Goal: Task Accomplishment & Management: Use online tool/utility

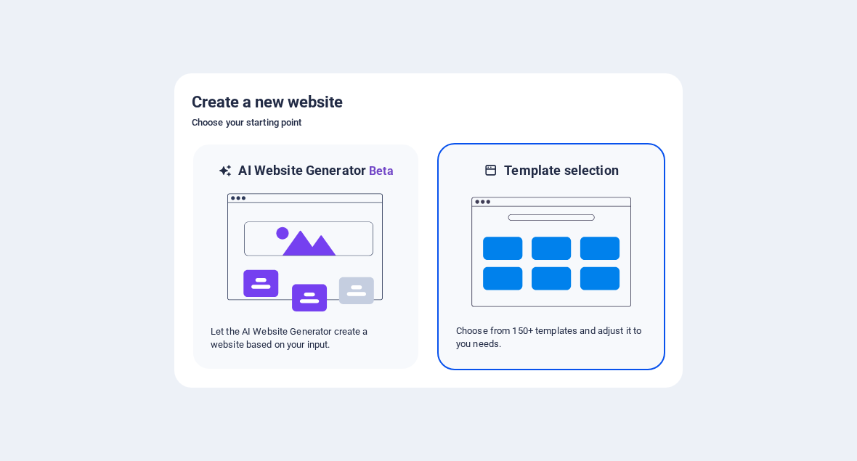
click at [607, 273] on img at bounding box center [551, 251] width 160 height 145
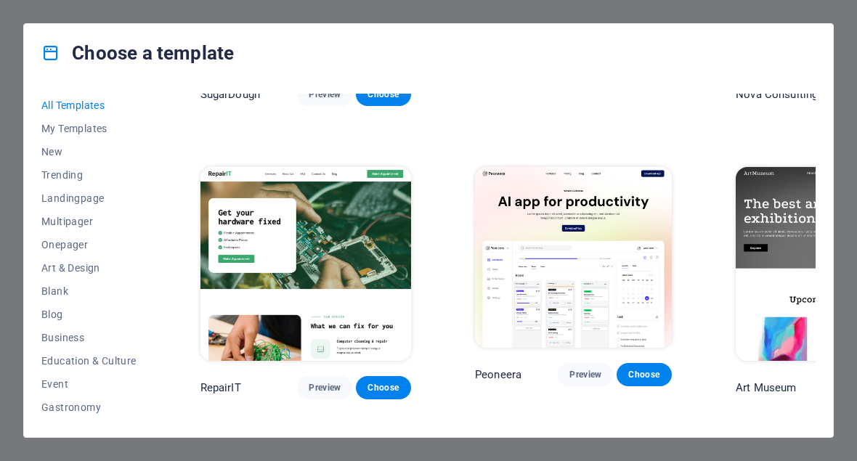
scroll to position [224, 0]
click at [260, 206] on img at bounding box center [305, 264] width 211 height 195
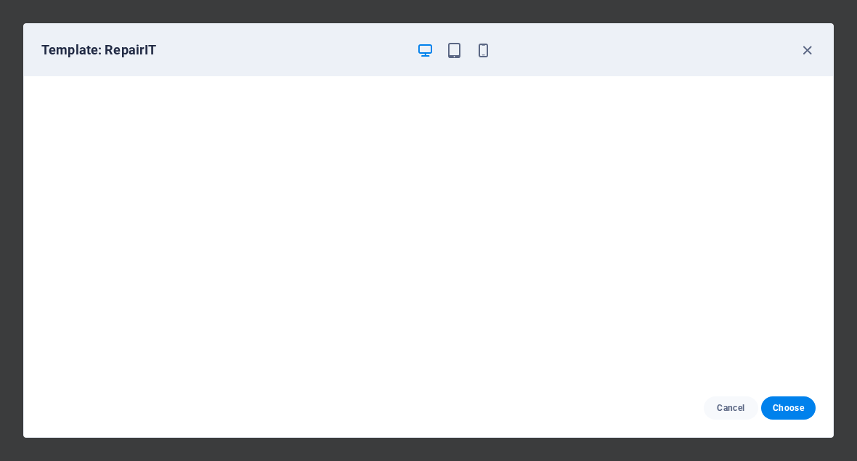
click at [726, 418] on button "Cancel" at bounding box center [731, 408] width 54 height 23
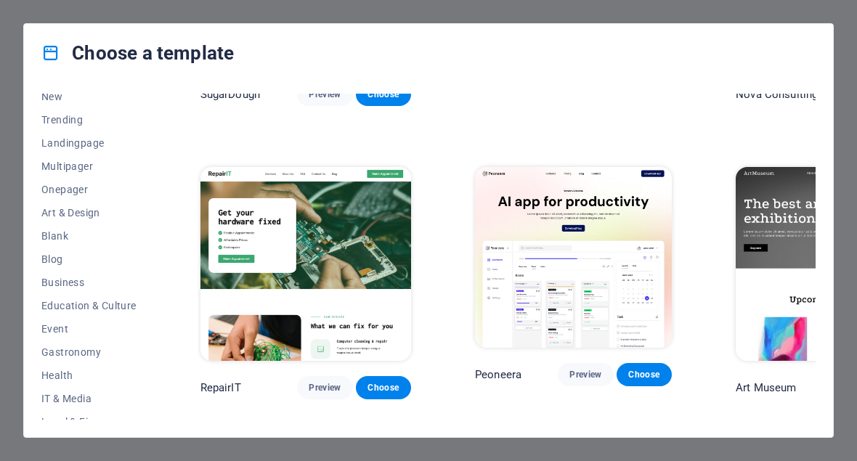
scroll to position [56, 0]
click at [79, 238] on span "Blank" at bounding box center [88, 236] width 95 height 12
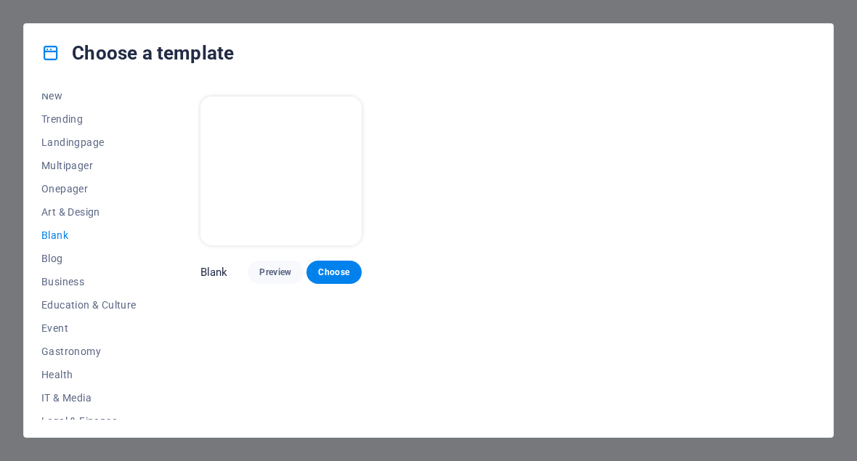
click at [342, 267] on span "Choose" at bounding box center [334, 273] width 32 height 12
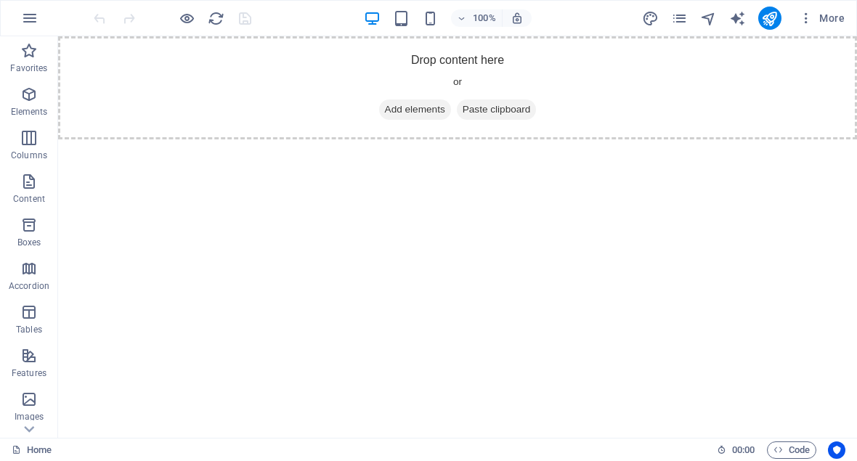
click at [838, 16] on span "More" at bounding box center [822, 18] width 46 height 15
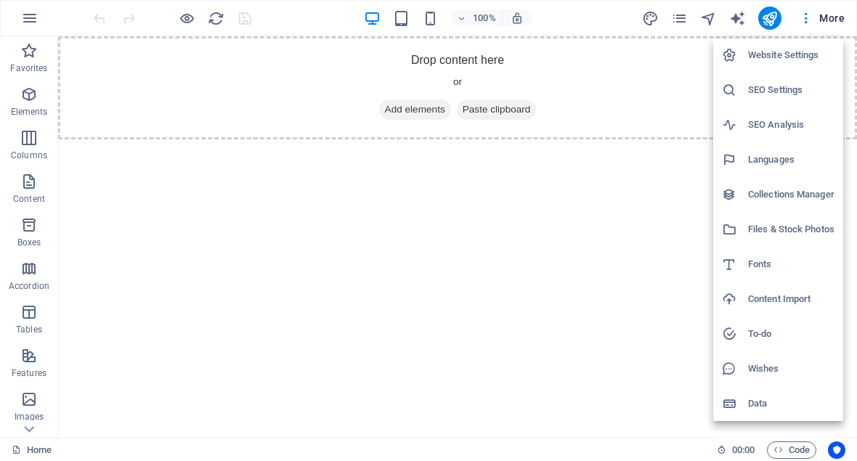
scroll to position [1, 0]
click at [768, 277] on li "Fonts" at bounding box center [778, 264] width 130 height 35
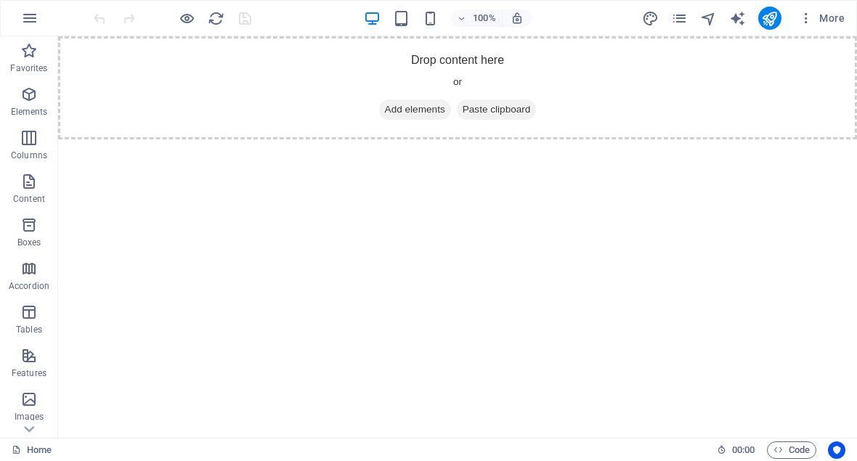
select select "popularity"
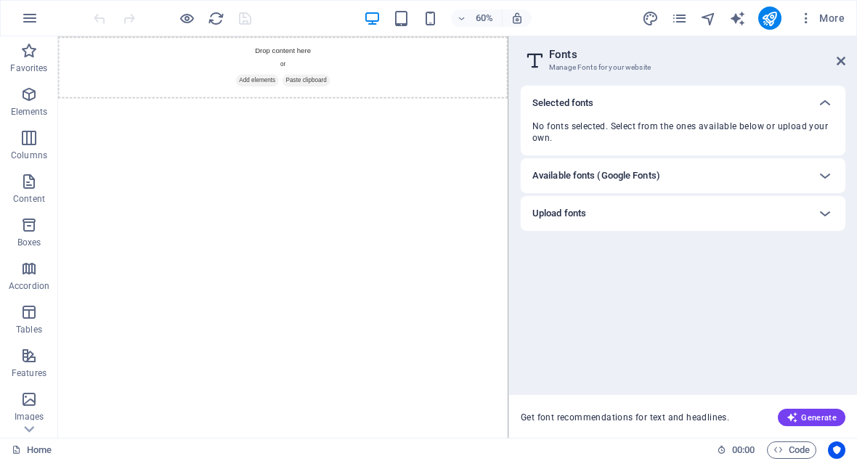
click at [822, 109] on icon at bounding box center [824, 102] width 17 height 17
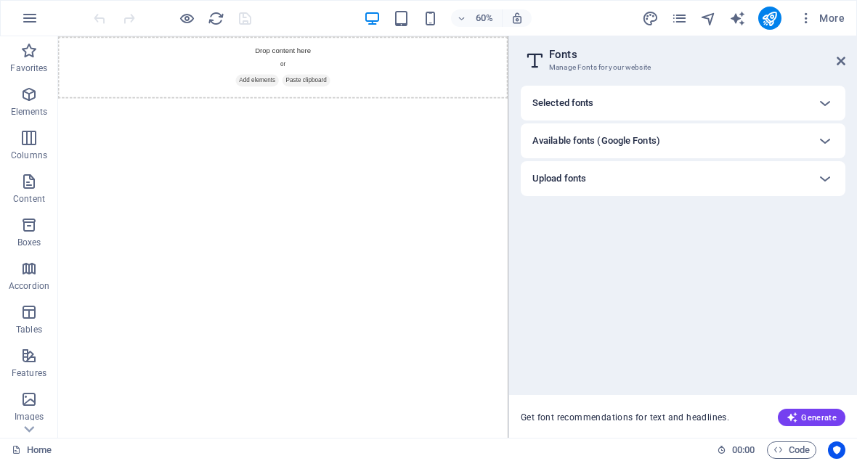
click at [737, 21] on icon "text_generator" at bounding box center [737, 18] width 17 height 17
select select "English"
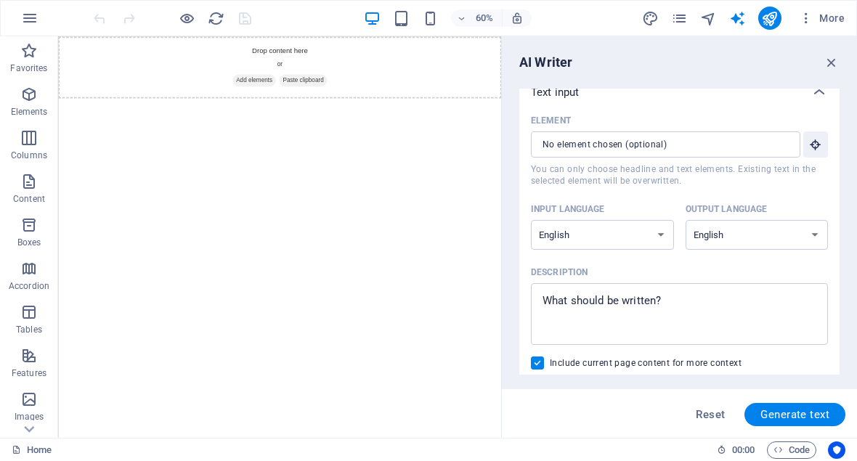
scroll to position [13, 0]
click at [742, 21] on icon "text_generator" at bounding box center [737, 18] width 17 height 17
click at [742, 22] on icon "text_generator" at bounding box center [737, 18] width 17 height 17
click at [684, 20] on icon "pages" at bounding box center [679, 18] width 17 height 17
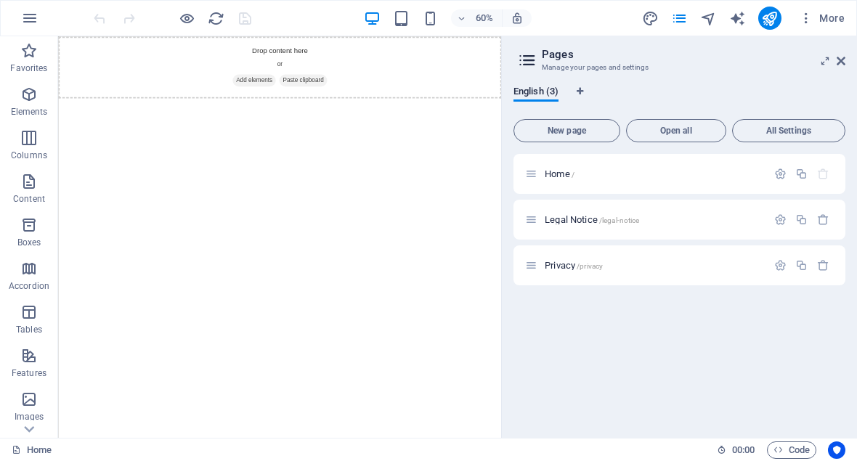
click at [655, 25] on icon "design" at bounding box center [650, 18] width 17 height 17
select select "px"
select select "400"
select select "px"
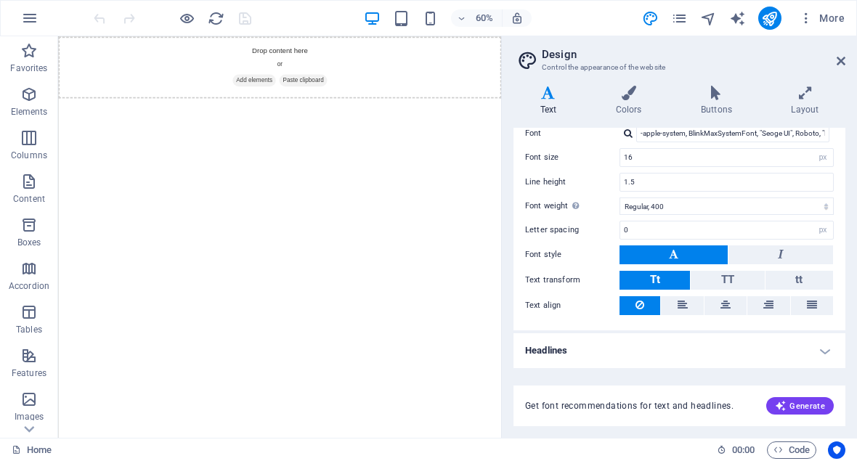
scroll to position [90, 0]
click at [832, 25] on span "More" at bounding box center [822, 18] width 46 height 15
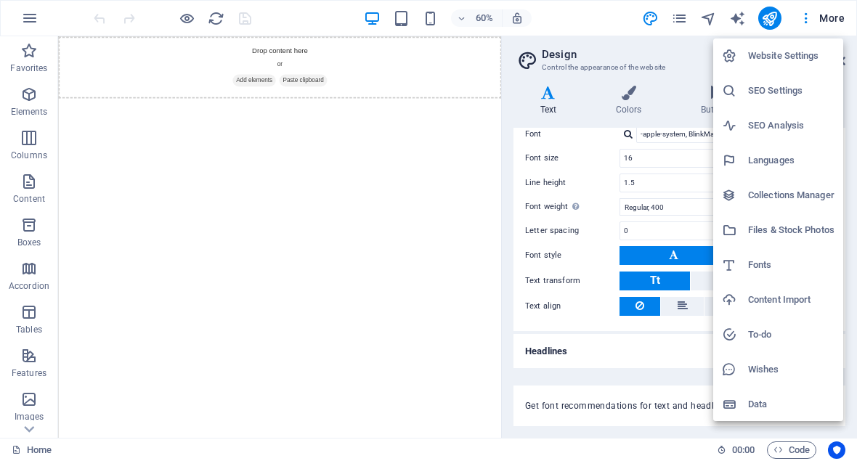
click at [461, 159] on div at bounding box center [428, 230] width 857 height 461
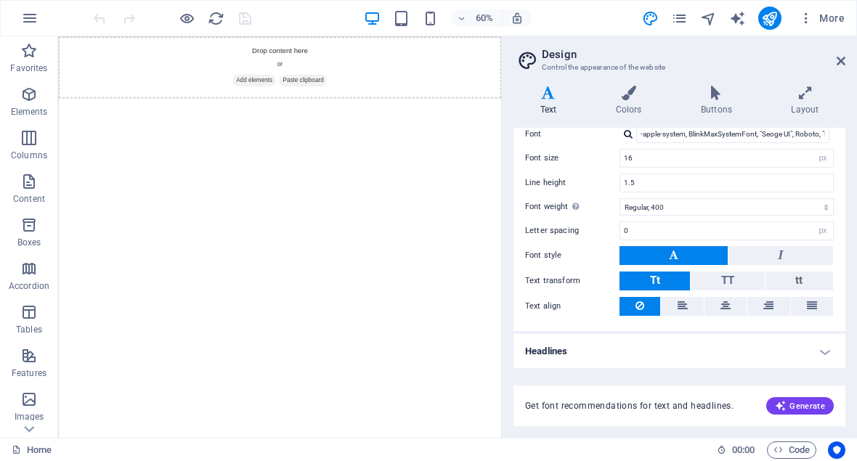
click at [721, 139] on html "Skip to main content Drop content here or Add elements Paste clipboard" at bounding box center [427, 87] width 739 height 103
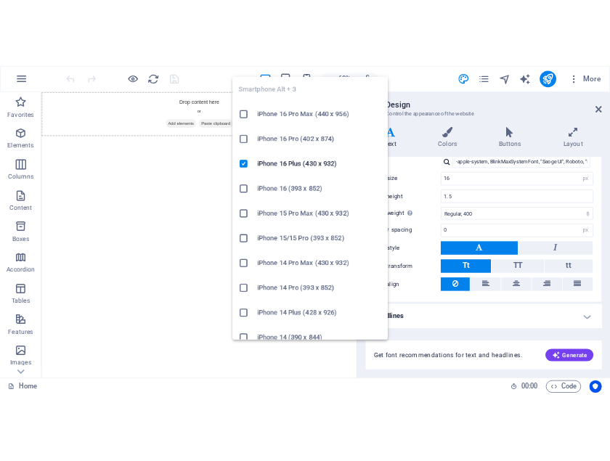
scroll to position [0, 0]
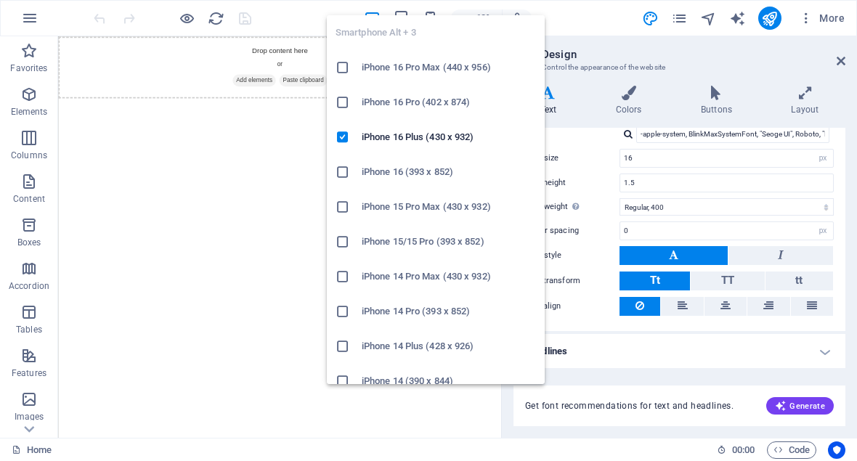
click at [502, 75] on h6 "iPhone 16 Pro Max (440 x 956)" at bounding box center [449, 67] width 174 height 17
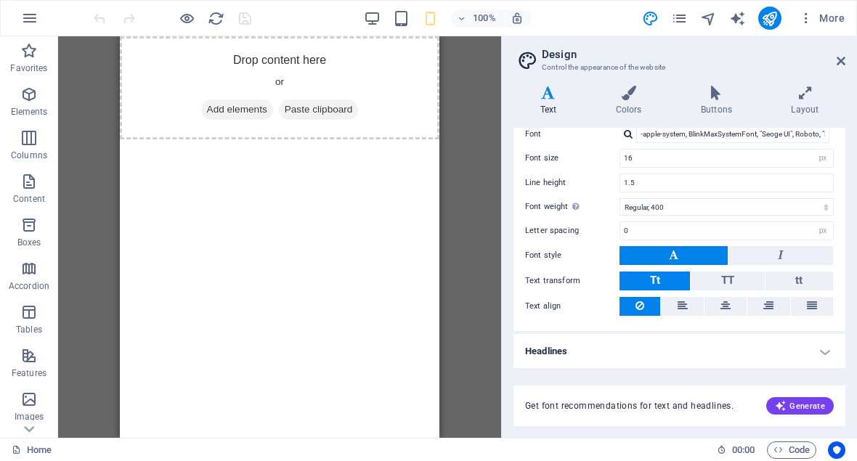
click at [493, 78] on div "Drag here to replace the existing content. Press “Ctrl” if you want to create a…" at bounding box center [279, 237] width 443 height 402
click at [562, 105] on h4 "Text" at bounding box center [552, 101] width 76 height 31
click at [545, 100] on h4 "Text" at bounding box center [552, 101] width 76 height 31
click at [540, 97] on icon at bounding box center [549, 93] width 70 height 15
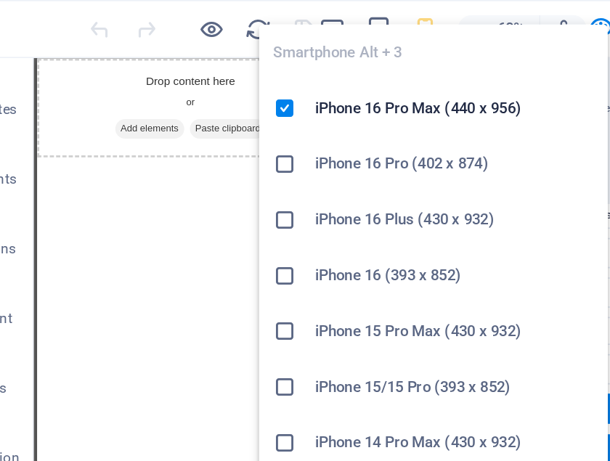
click at [307, 70] on h6 "iPhone 16 Pro Max (440 x 956)" at bounding box center [321, 67] width 174 height 17
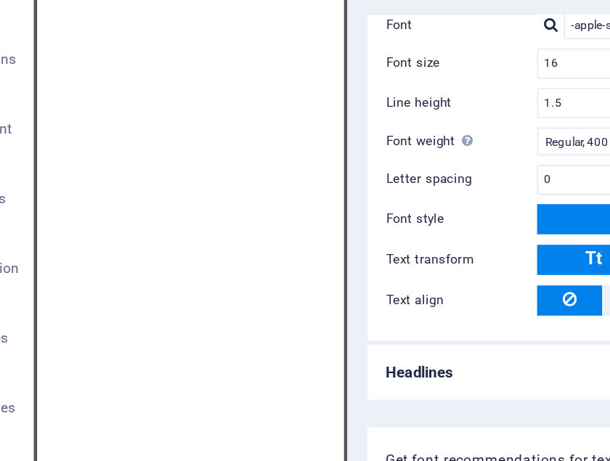
click at [290, 100] on div "Standard Bold Links Font color Font -apple-system, BlinkMaxSystemFont, "Seoge U…" at bounding box center [433, 197] width 338 height 267
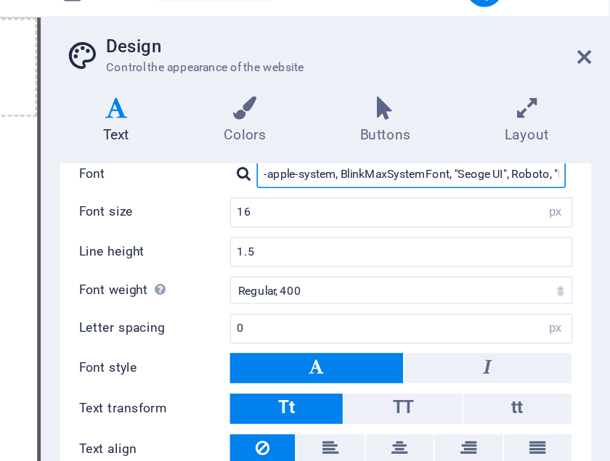
click at [389, 126] on input "-apple-system, BlinkMaxSystemFont, "Seoge UI", Roboto, "Helvetica Neue", Arial,…" at bounding box center [485, 134] width 193 height 17
